Goal: Task Accomplishment & Management: Use online tool/utility

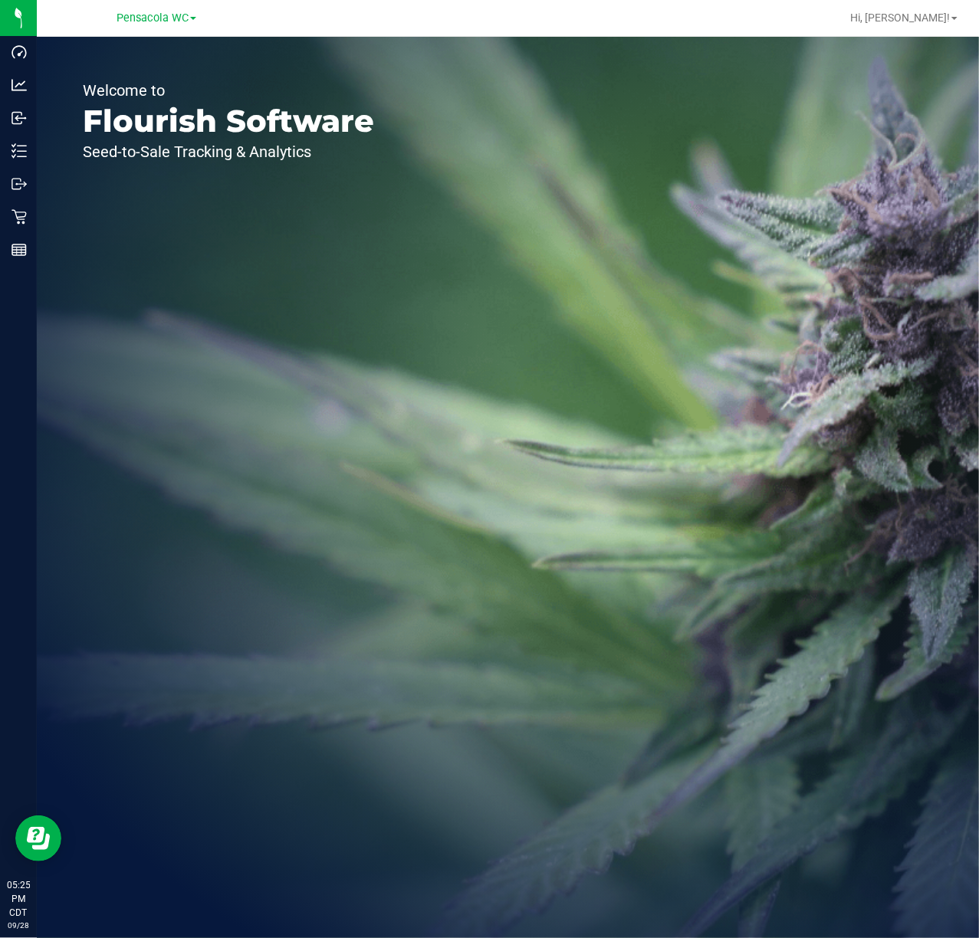
click at [23, 200] on link "Outbound" at bounding box center [18, 185] width 37 height 33
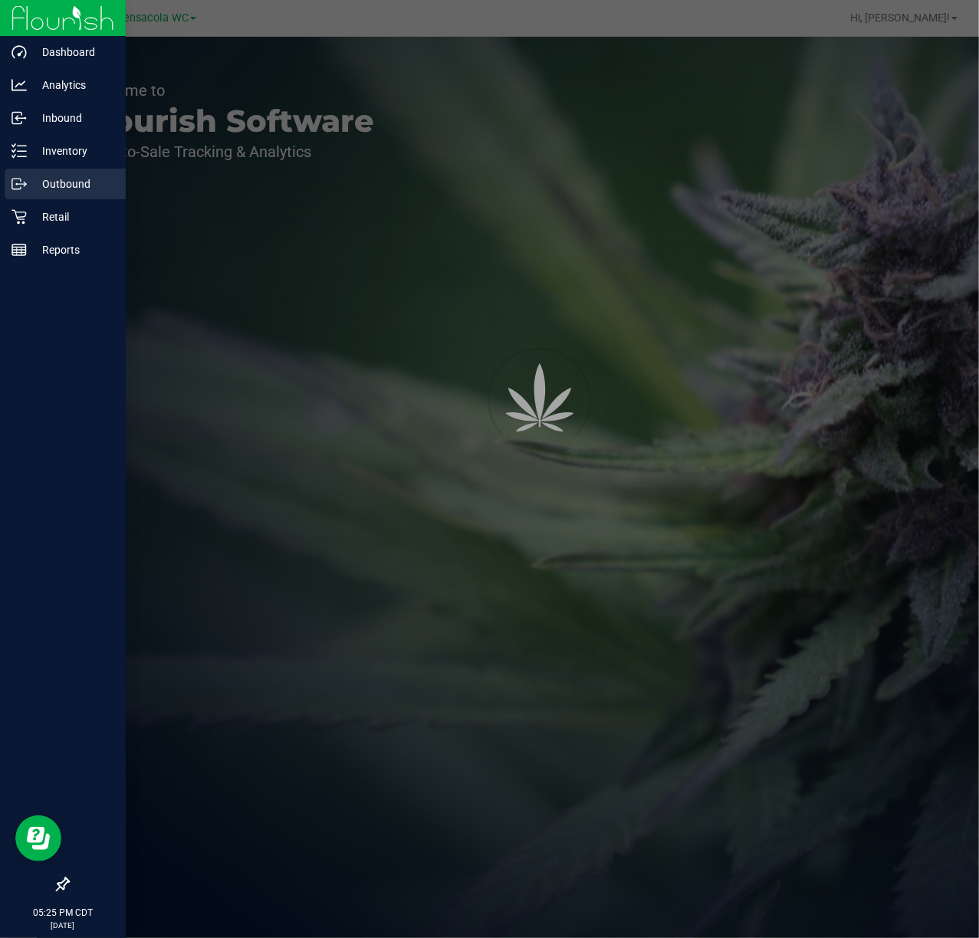
click at [72, 231] on div "Retail" at bounding box center [65, 217] width 121 height 31
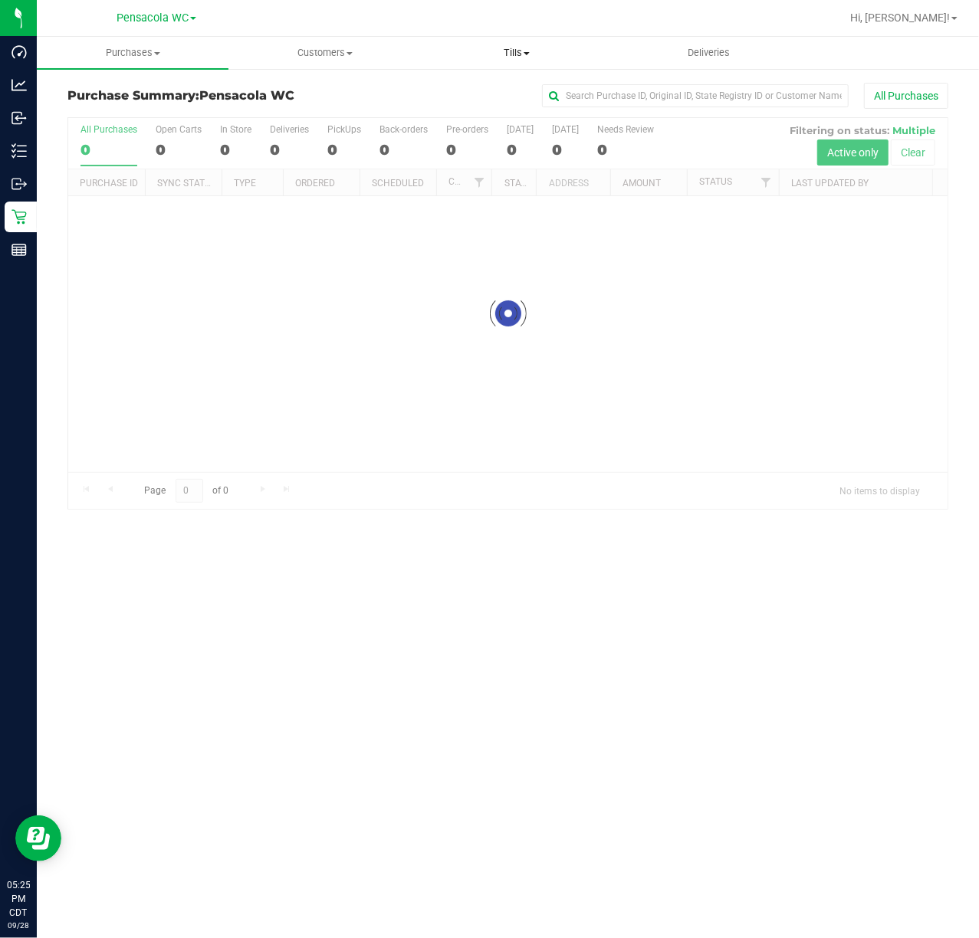
click at [527, 53] on span at bounding box center [526, 53] width 6 height 3
click at [519, 90] on span "Manage tills" at bounding box center [472, 92] width 103 height 13
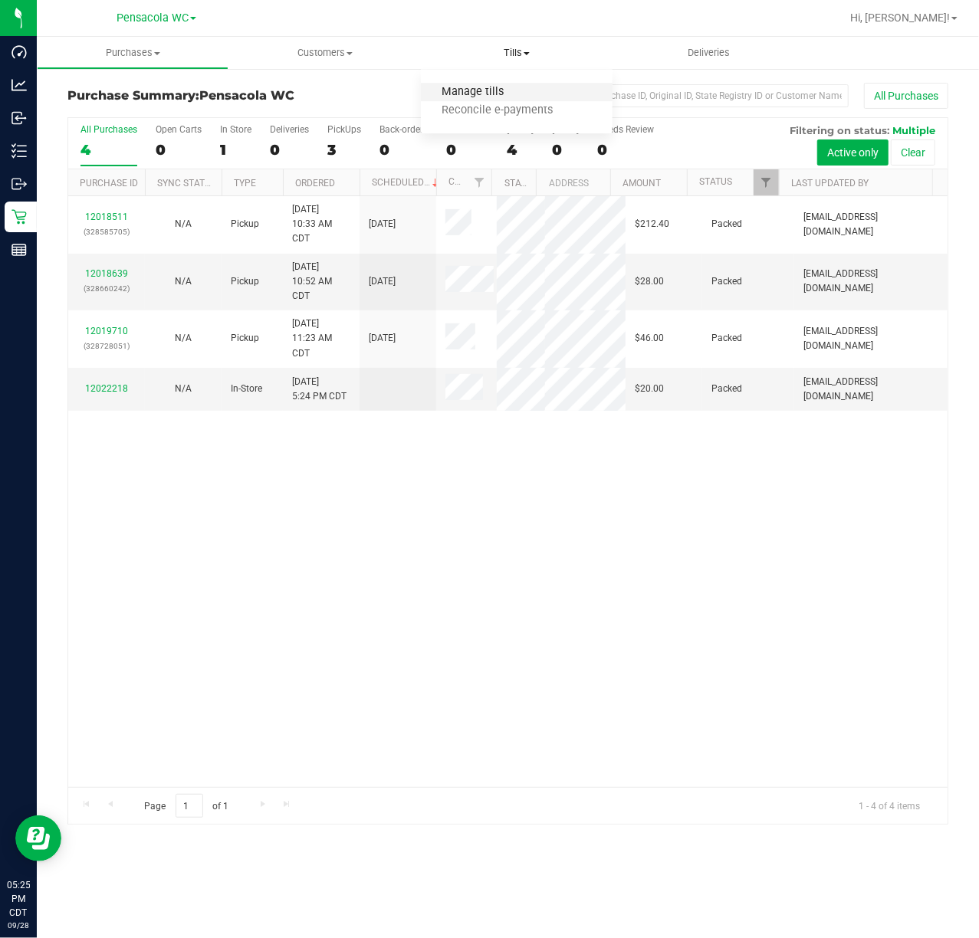
click at [506, 89] on span "Manage tills" at bounding box center [472, 92] width 103 height 13
